Goal: Transaction & Acquisition: Subscribe to service/newsletter

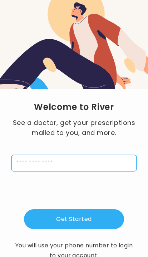
click at [57, 162] on input "tel" at bounding box center [73, 163] width 125 height 16
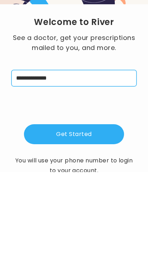
type input "**********"
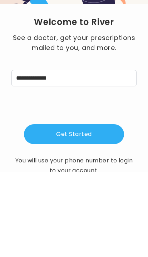
click at [97, 209] on button "Get Started" at bounding box center [74, 219] width 100 height 20
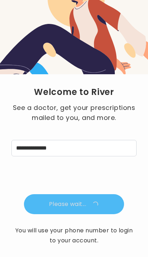
scroll to position [4, 0]
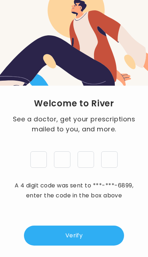
click at [44, 161] on input "tel" at bounding box center [38, 159] width 16 height 16
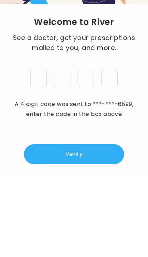
type input "*"
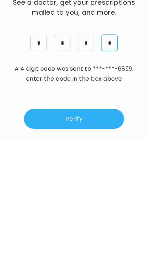
type input "*"
click at [93, 225] on button "Verify" at bounding box center [74, 235] width 100 height 20
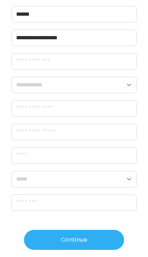
scroll to position [76, 0]
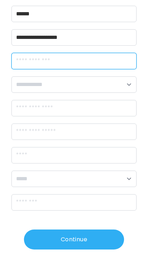
click at [111, 62] on input "dateOfBirth" at bounding box center [73, 61] width 125 height 16
type input "**********"
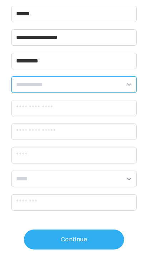
click at [133, 87] on select "**********" at bounding box center [73, 84] width 125 height 16
select select "******"
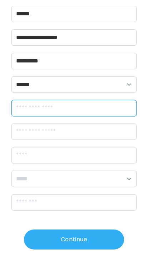
click at [127, 111] on input "streetAddress" at bounding box center [73, 108] width 125 height 16
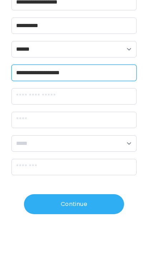
type input "**********"
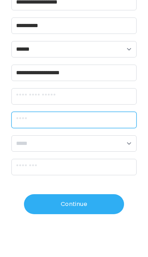
click at [100, 147] on input "city" at bounding box center [73, 155] width 125 height 16
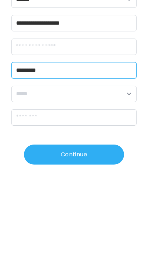
type input "*********"
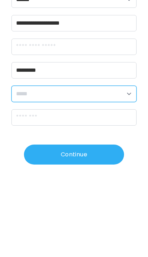
click at [124, 171] on select "**********" at bounding box center [73, 179] width 125 height 16
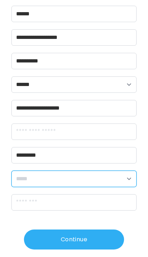
select select "**"
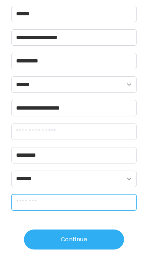
click at [78, 199] on input "zipCode" at bounding box center [73, 202] width 125 height 16
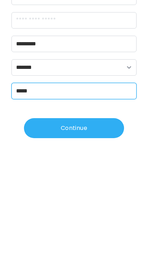
type input "*****"
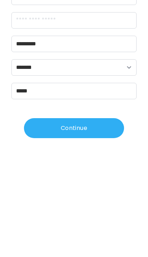
click at [94, 229] on button "Continue" at bounding box center [74, 239] width 100 height 20
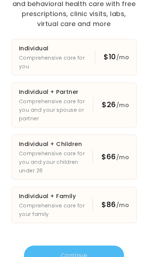
scroll to position [41, 0]
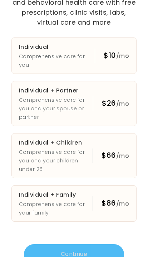
click at [97, 49] on div "$10 /mo" at bounding box center [112, 56] width 34 height 14
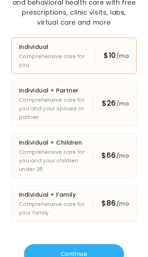
click at [85, 244] on button "Continue" at bounding box center [74, 254] width 100 height 20
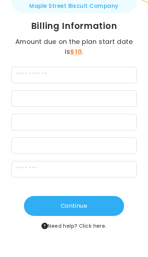
scroll to position [22, 0]
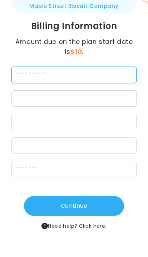
click at [96, 72] on input "cardName" at bounding box center [73, 75] width 125 height 16
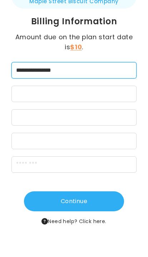
type input "**********"
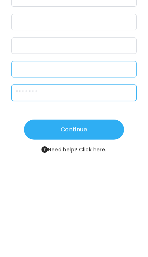
click at [109, 161] on input "zipCode" at bounding box center [73, 169] width 125 height 16
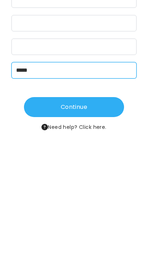
type input "*****"
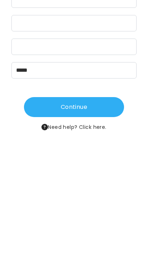
click at [93, 196] on button "Continue" at bounding box center [74, 206] width 100 height 20
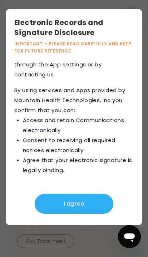
scroll to position [715, 0]
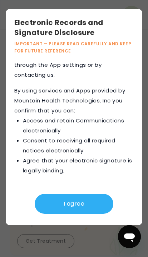
click at [71, 214] on button "I agree" at bounding box center [74, 204] width 78 height 20
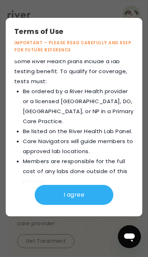
scroll to position [1989, 0]
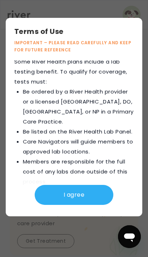
click at [95, 205] on button "I agree" at bounding box center [74, 195] width 78 height 20
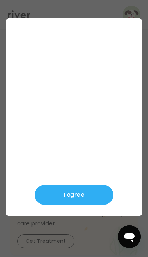
click at [82, 205] on button "I agree" at bounding box center [74, 195] width 78 height 20
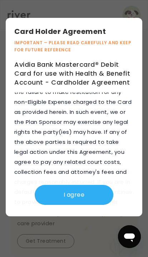
scroll to position [7513, 0]
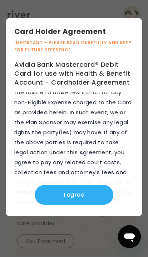
click at [76, 205] on button "I agree" at bounding box center [74, 195] width 78 height 20
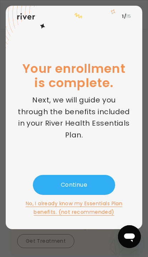
click at [91, 195] on button "Continue" at bounding box center [74, 185] width 82 height 20
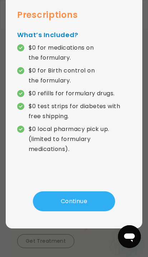
click at [81, 198] on button "Continue" at bounding box center [74, 201] width 82 height 20
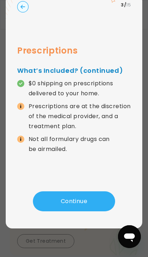
click at [87, 191] on button "Continue" at bounding box center [74, 201] width 82 height 20
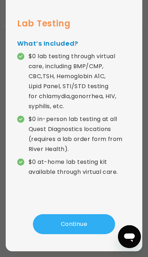
click at [81, 222] on button "Continue" at bounding box center [74, 224] width 82 height 20
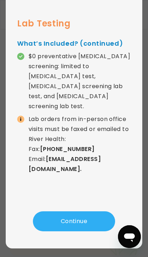
click at [84, 211] on button "Continue" at bounding box center [74, 221] width 82 height 20
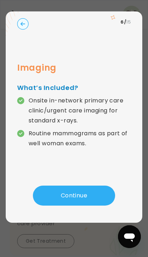
click at [90, 186] on button "Continue" at bounding box center [74, 196] width 82 height 20
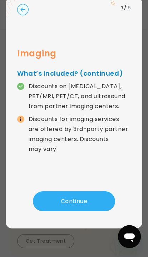
click at [85, 191] on button "Continue" at bounding box center [74, 201] width 82 height 20
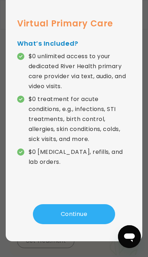
click at [82, 213] on button "Continue" at bounding box center [74, 214] width 82 height 20
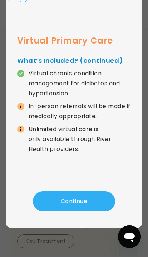
click at [86, 192] on button "Continue" at bounding box center [74, 201] width 82 height 20
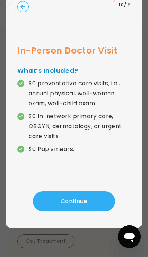
click at [84, 191] on button "Continue" at bounding box center [74, 201] width 82 height 20
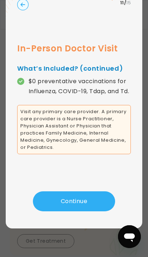
click at [86, 191] on button "Continue" at bounding box center [74, 201] width 82 height 20
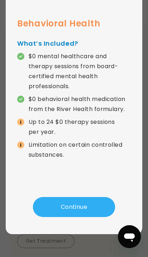
click at [80, 208] on button "Continue" at bounding box center [74, 207] width 82 height 20
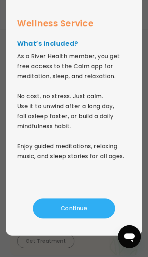
click at [80, 209] on button "Continue" at bounding box center [74, 208] width 82 height 20
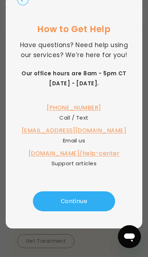
scroll to position [0, 0]
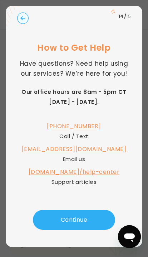
click at [73, 223] on button "Continue" at bounding box center [74, 220] width 82 height 20
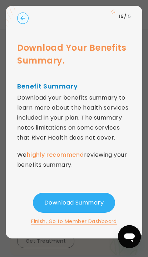
click at [83, 213] on button "Download Summary" at bounding box center [74, 203] width 82 height 20
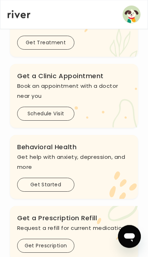
scroll to position [198, 0]
click at [45, 121] on button "Schedule Visit" at bounding box center [45, 114] width 57 height 14
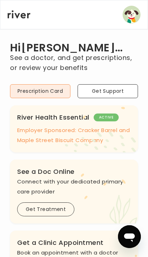
scroll to position [209, 0]
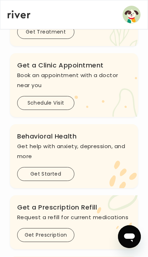
click at [59, 181] on button "Get Started" at bounding box center [45, 174] width 57 height 14
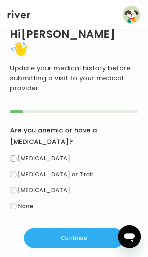
scroll to position [15, 0]
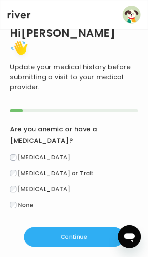
click at [83, 227] on button "Continue" at bounding box center [74, 237] width 100 height 20
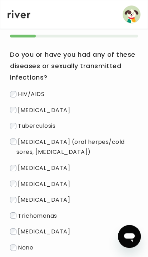
scroll to position [91, 0]
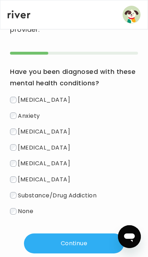
scroll to position [78, 0]
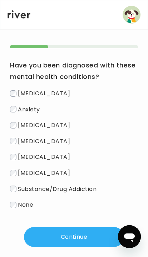
click at [73, 228] on button "Continue" at bounding box center [74, 237] width 100 height 20
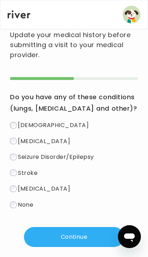
click at [73, 227] on button "Continue" at bounding box center [74, 237] width 100 height 20
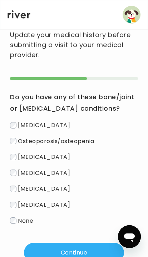
click at [77, 243] on button "Continue" at bounding box center [74, 253] width 100 height 20
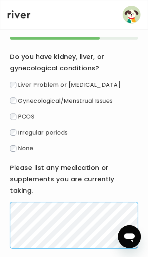
scroll to position [121, 0]
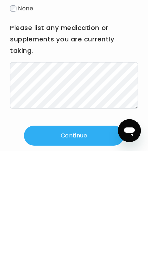
click at [90, 232] on button "Continue" at bounding box center [74, 242] width 100 height 20
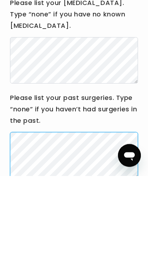
scroll to position [88, 0]
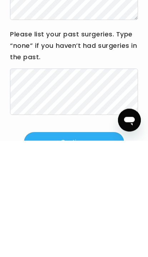
click at [82, 249] on button "Continue" at bounding box center [74, 259] width 100 height 20
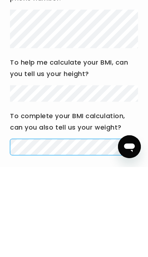
scroll to position [114, 0]
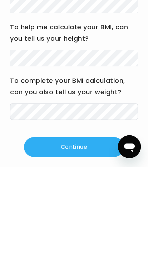
click at [90, 227] on button "Continue" at bounding box center [74, 237] width 100 height 20
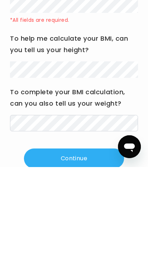
scroll to position [75, 0]
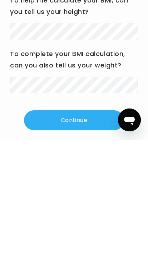
click at [74, 227] on button "Continue" at bounding box center [74, 237] width 100 height 20
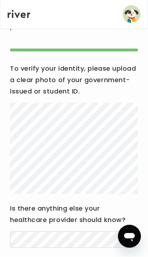
scroll to position [75, 0]
